Goal: Book appointment/travel/reservation

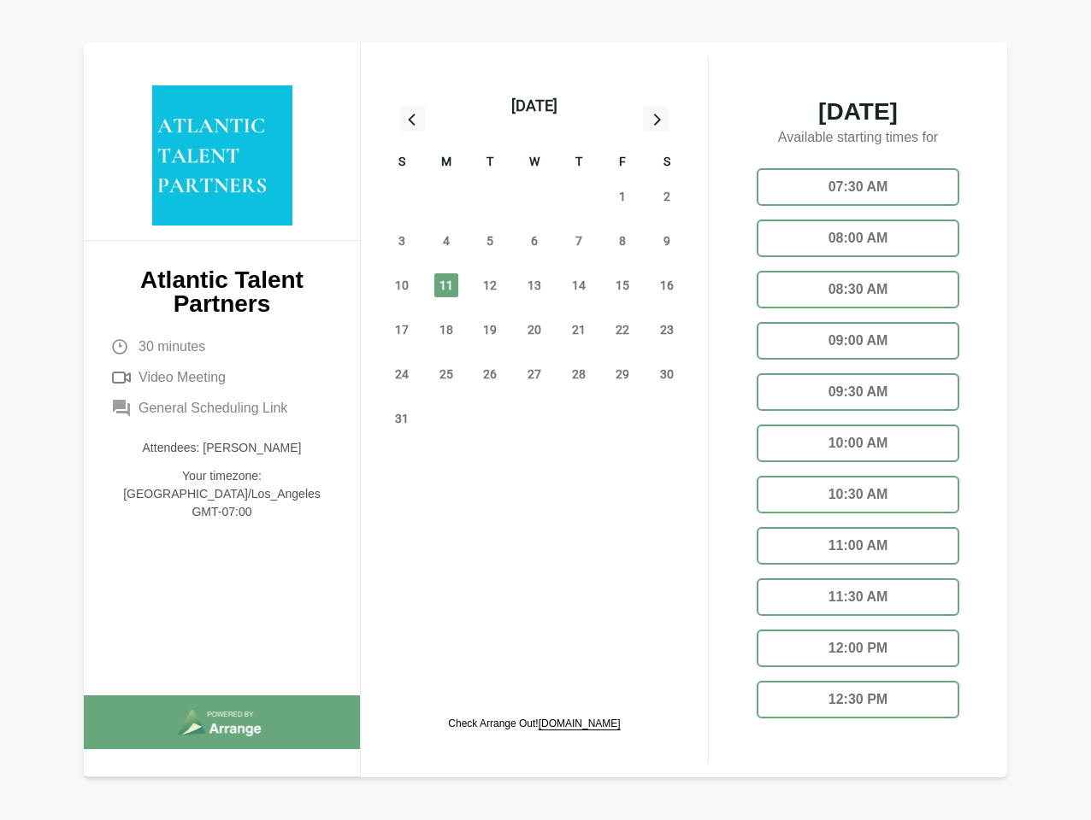
click at [534, 266] on div "13" at bounding box center [534, 285] width 44 height 44
click at [533, 106] on div "[DATE]" at bounding box center [534, 106] width 46 height 24
click at [402, 197] on div "27" at bounding box center [401, 196] width 44 height 44
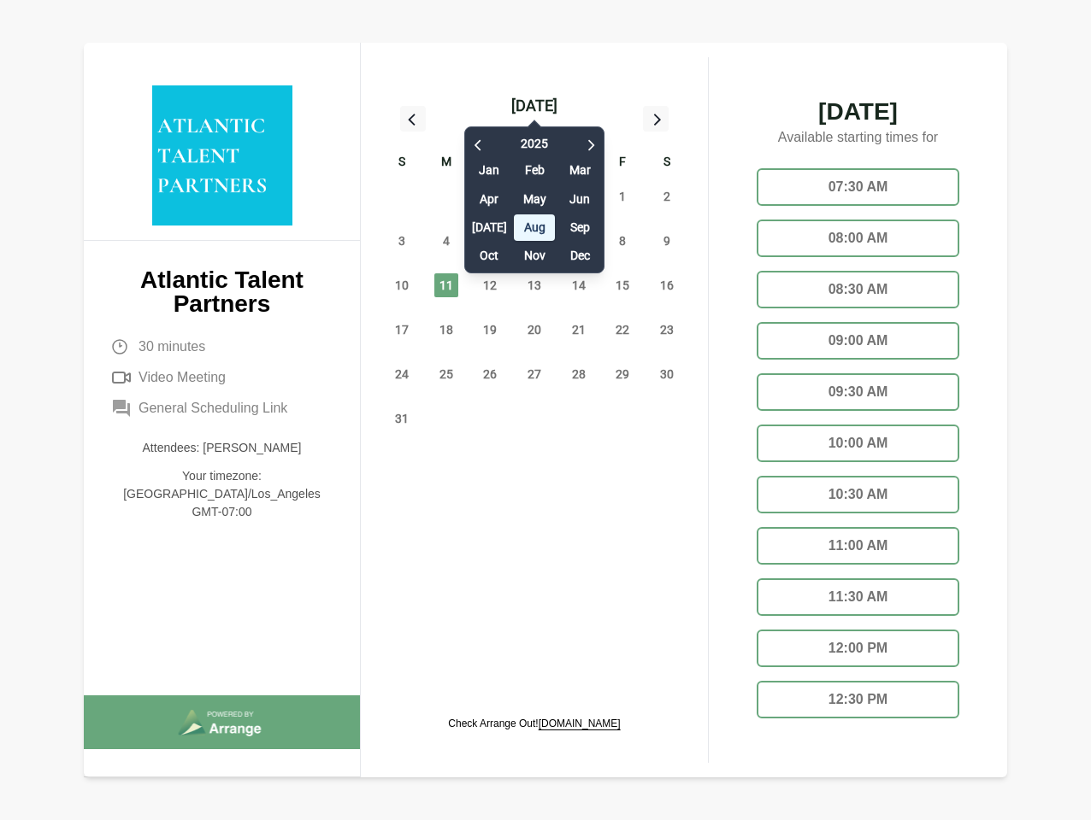
click at [446, 197] on div "28" at bounding box center [446, 196] width 44 height 44
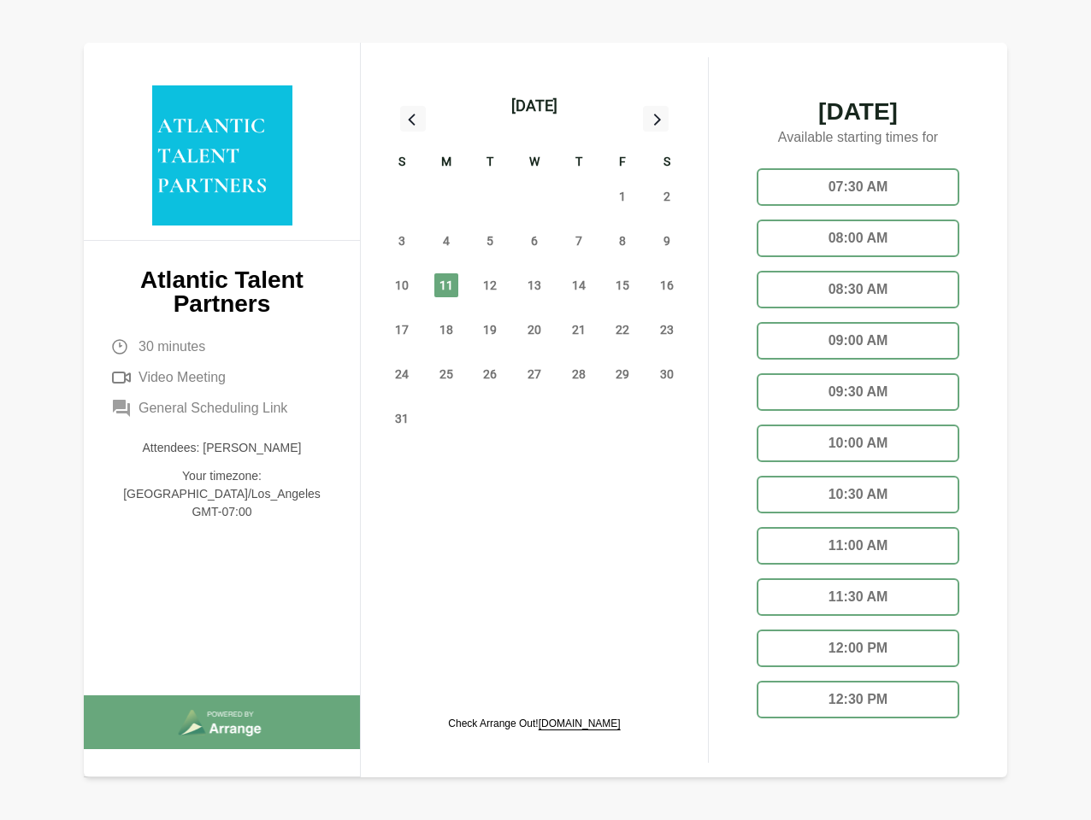
click at [490, 197] on div "[DATE] Feb Mar Apr May Jun [DATE] Aug Sep Oct Nov Dec" at bounding box center [534, 196] width 140 height 156
click at [534, 197] on div "30" at bounding box center [534, 196] width 44 height 44
click at [579, 197] on div "31" at bounding box center [578, 196] width 44 height 44
click at [622, 197] on span "1" at bounding box center [622, 197] width 24 height 24
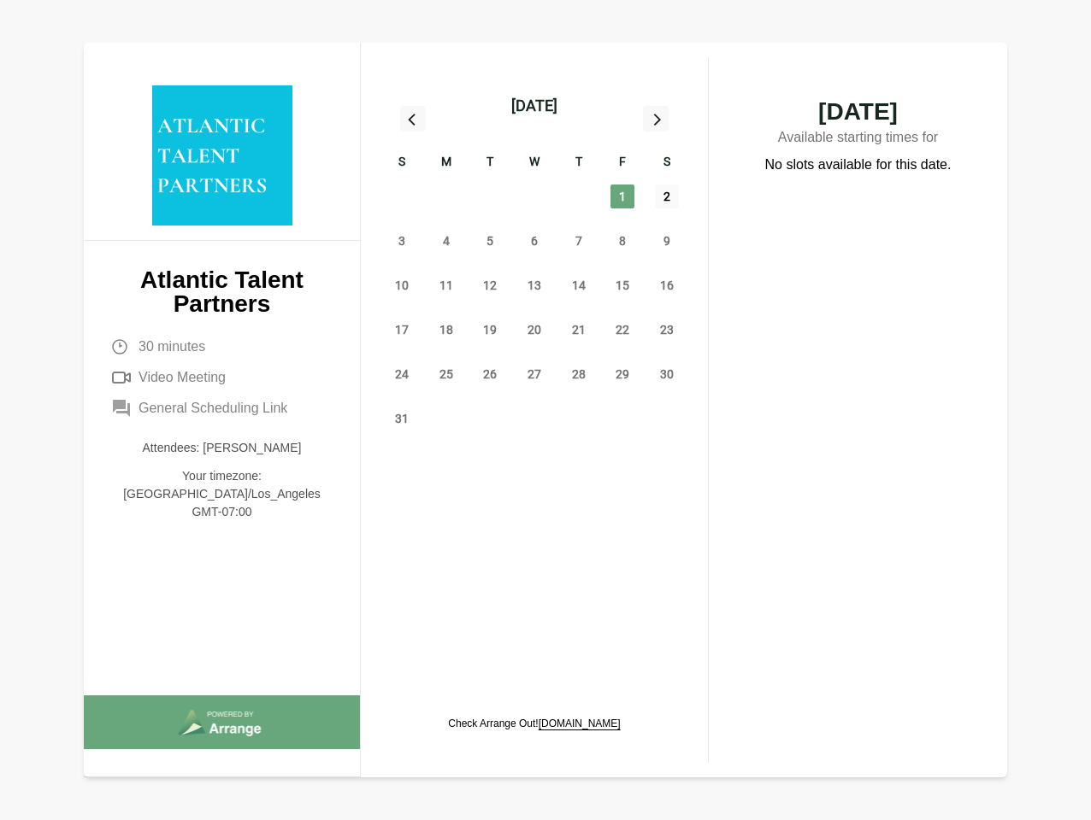
click at [667, 197] on span "2" at bounding box center [667, 197] width 24 height 24
click at [402, 241] on span "3" at bounding box center [402, 241] width 24 height 24
